Goal: Information Seeking & Learning: Learn about a topic

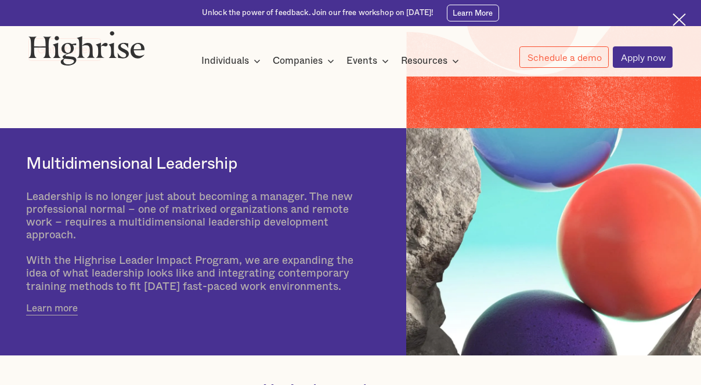
scroll to position [259, 0]
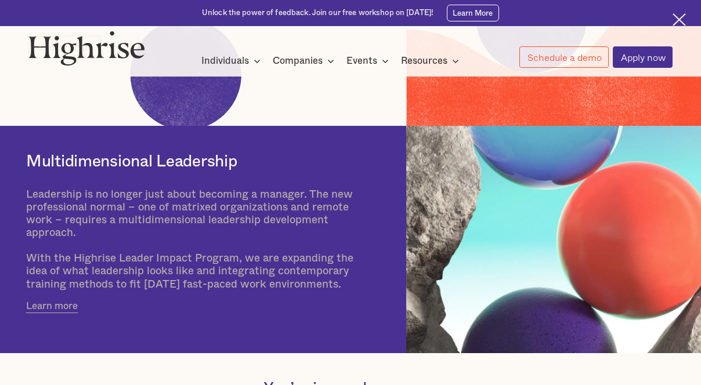
click at [60, 314] on div "Multidimensional Leadership Leadership is no longer just about becoming a manag…" at bounding box center [198, 232] width 345 height 213
click at [47, 305] on link "Learn more" at bounding box center [52, 306] width 52 height 13
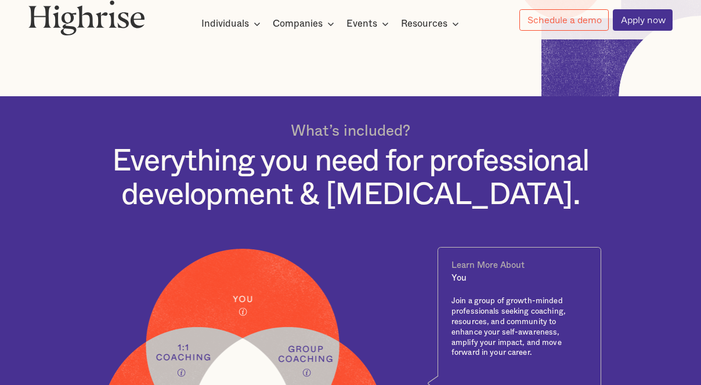
scroll to position [382, 0]
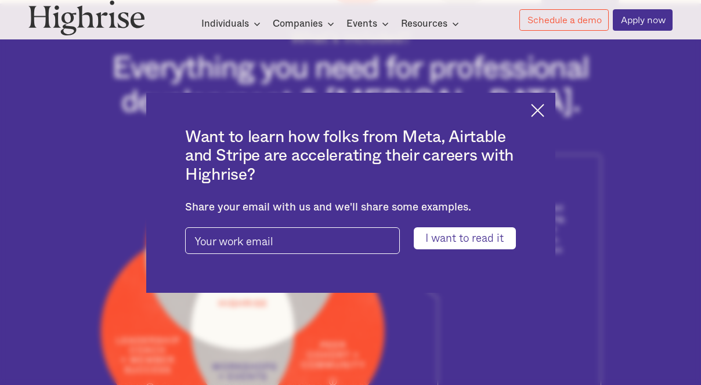
click at [533, 113] on img at bounding box center [537, 110] width 13 height 13
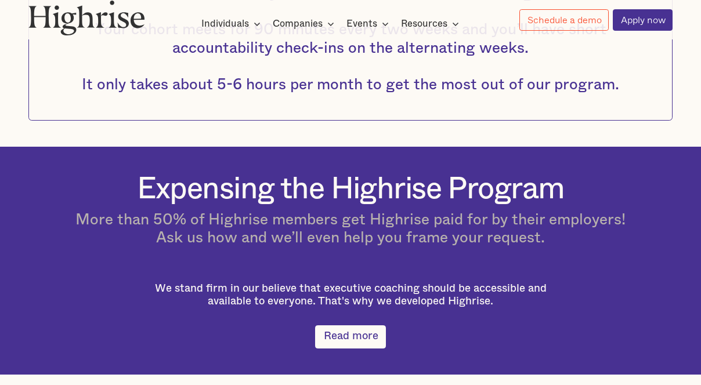
scroll to position [1341, 0]
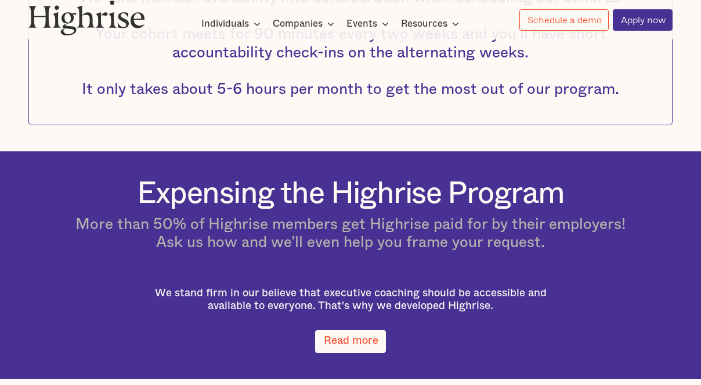
click at [347, 350] on link "Read more" at bounding box center [350, 341] width 70 height 23
click at [349, 341] on link "Read more" at bounding box center [350, 341] width 70 height 23
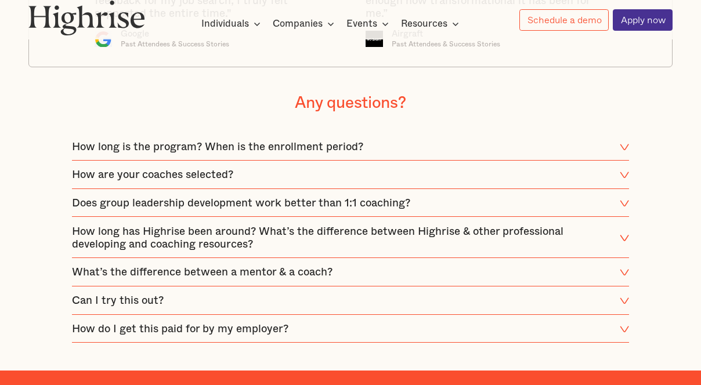
scroll to position [1948, 0]
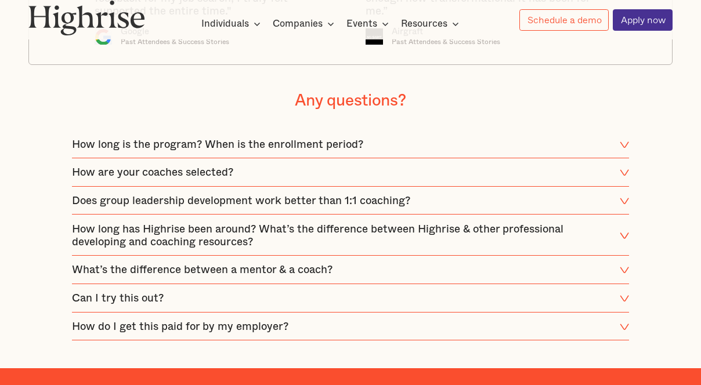
click at [622, 172] on icon at bounding box center [625, 172] width 10 height 13
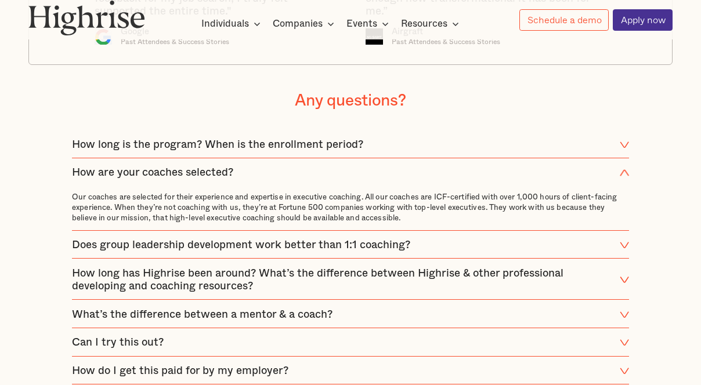
click at [622, 172] on icon at bounding box center [624, 174] width 8 height 6
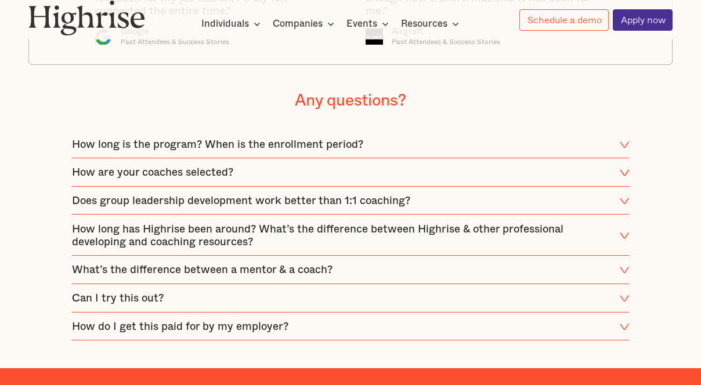
click at [628, 145] on div "Any questions? How long is the program? When is the enrollment period? Our sign…" at bounding box center [350, 216] width 696 height 251
click at [625, 144] on icon at bounding box center [625, 145] width 10 height 13
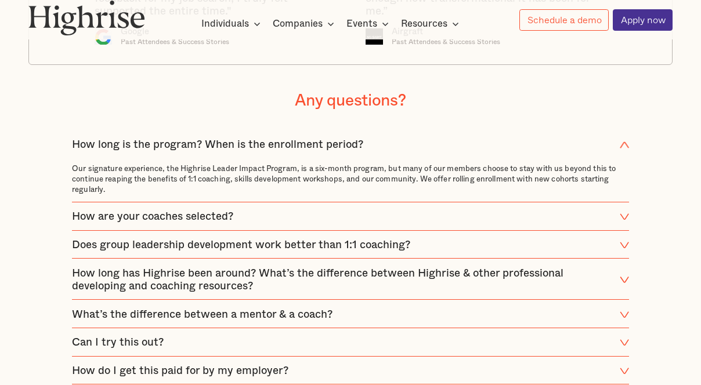
click at [624, 144] on icon at bounding box center [624, 145] width 8 height 6
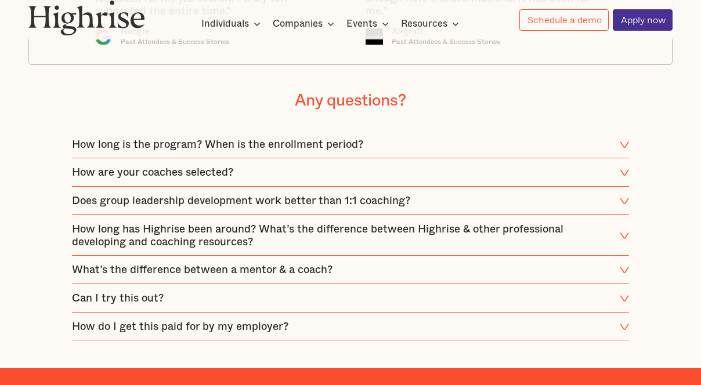
click at [622, 203] on icon at bounding box center [625, 201] width 10 height 13
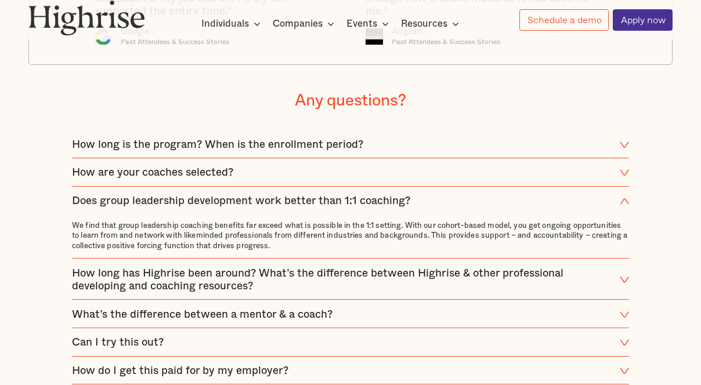
click at [622, 203] on icon at bounding box center [624, 201] width 8 height 6
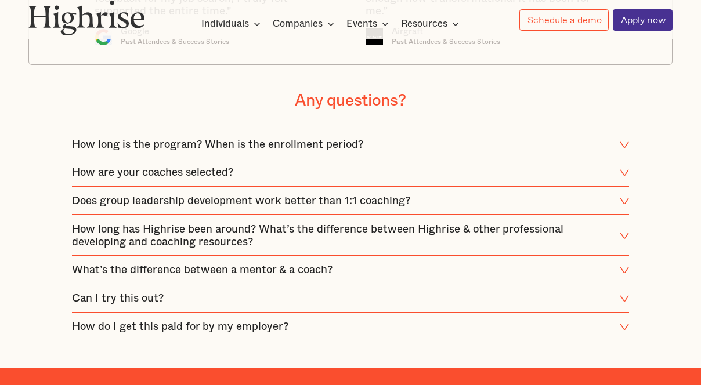
click at [620, 273] on icon at bounding box center [625, 270] width 10 height 13
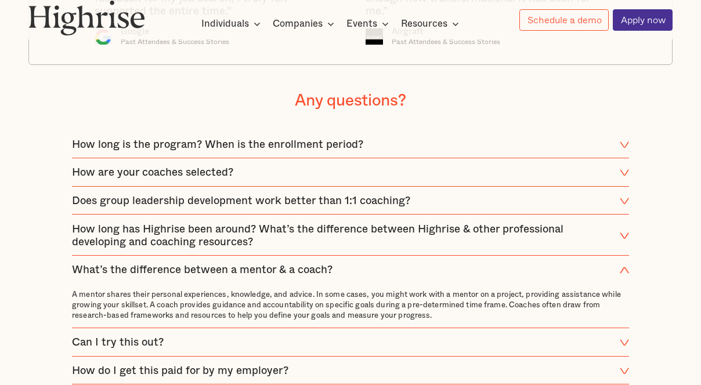
click at [620, 273] on icon at bounding box center [625, 270] width 10 height 13
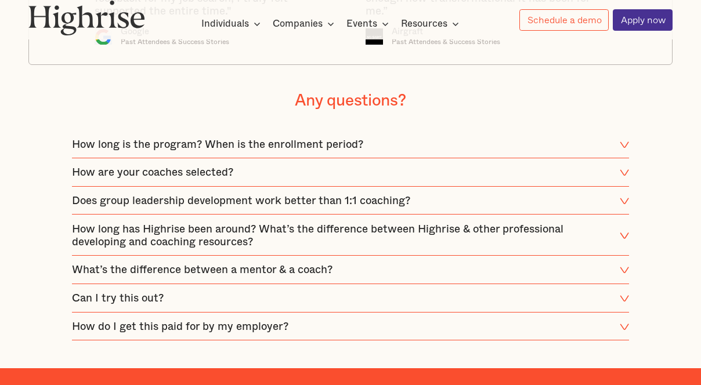
click at [620, 303] on icon at bounding box center [625, 298] width 10 height 13
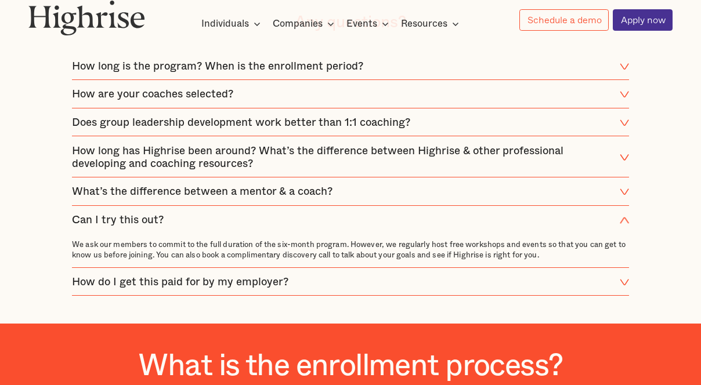
scroll to position [2027, 0]
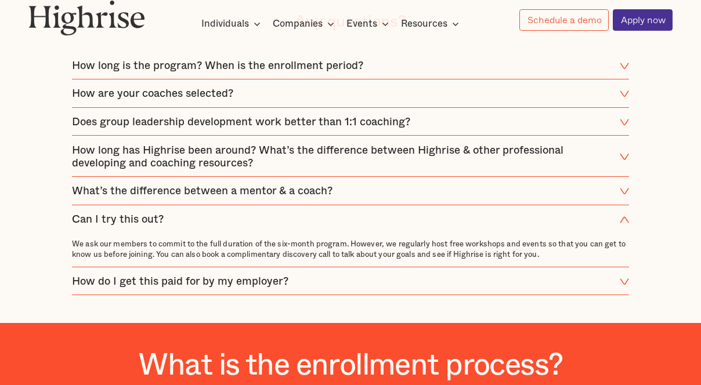
click at [622, 288] on icon at bounding box center [625, 282] width 10 height 13
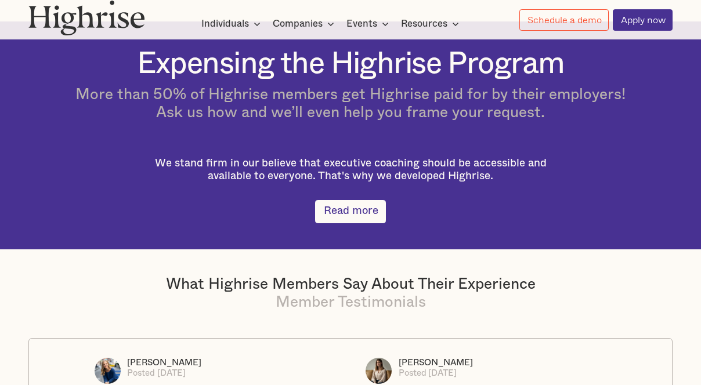
scroll to position [1470, 0]
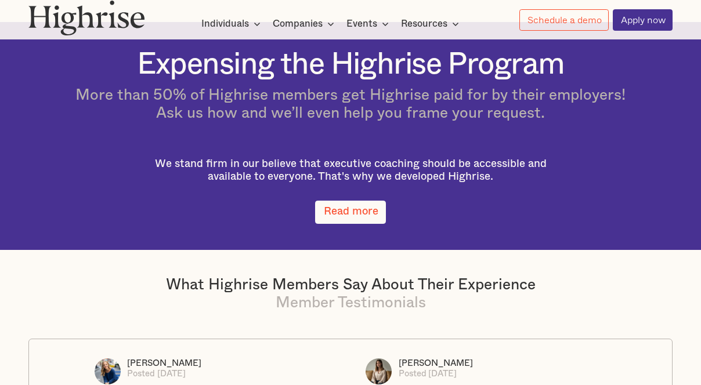
click at [355, 218] on link "Read more" at bounding box center [350, 212] width 70 height 23
click at [349, 207] on link "Read more" at bounding box center [350, 212] width 70 height 23
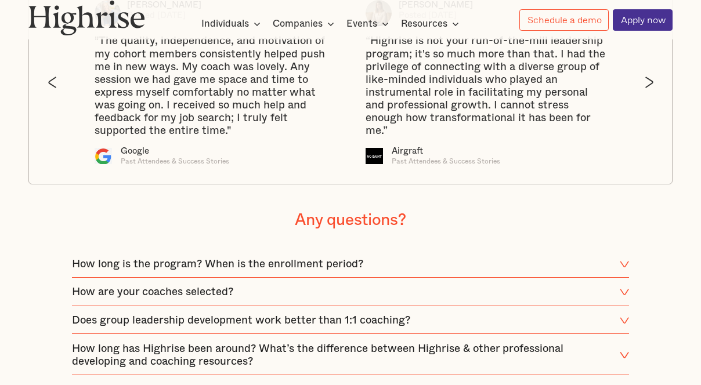
scroll to position [1826, 0]
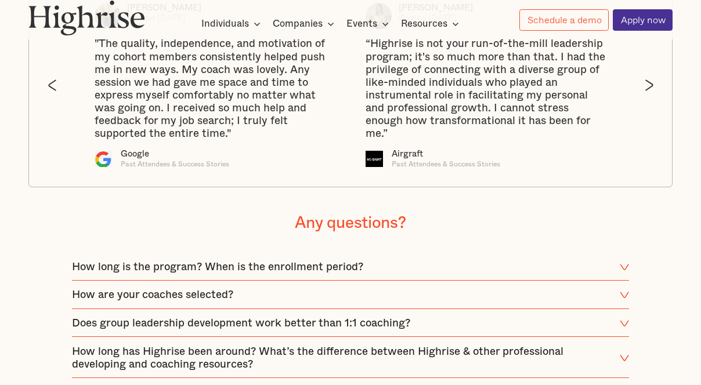
click at [317, 268] on div "How long is the program? When is the enrollment period?" at bounding box center [217, 267] width 291 height 13
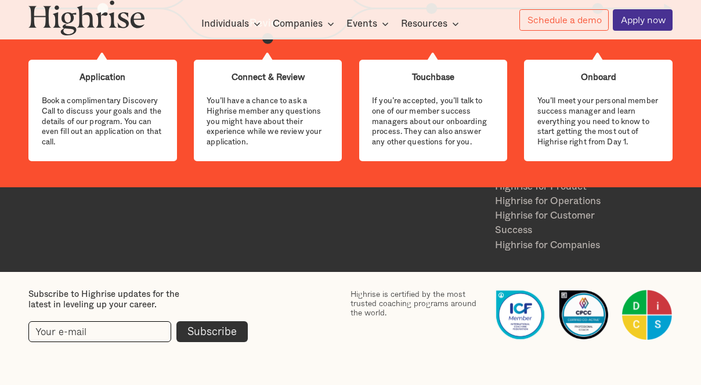
scroll to position [2626, 0]
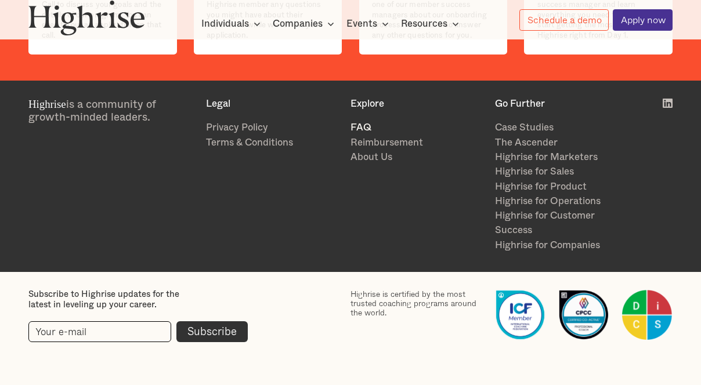
click at [366, 125] on link "FAQ" at bounding box center [416, 127] width 133 height 15
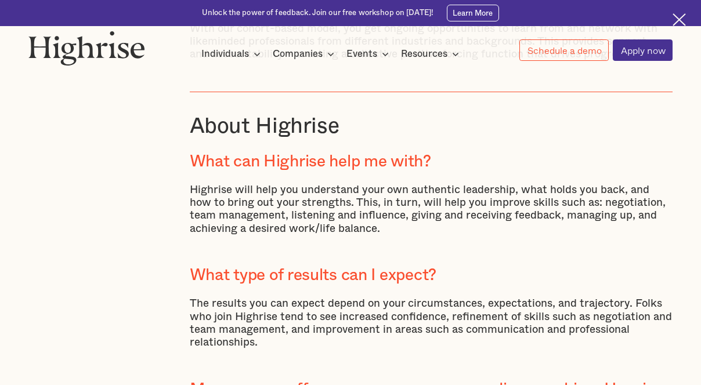
scroll to position [774, 0]
